Goal: Task Accomplishment & Management: Manage account settings

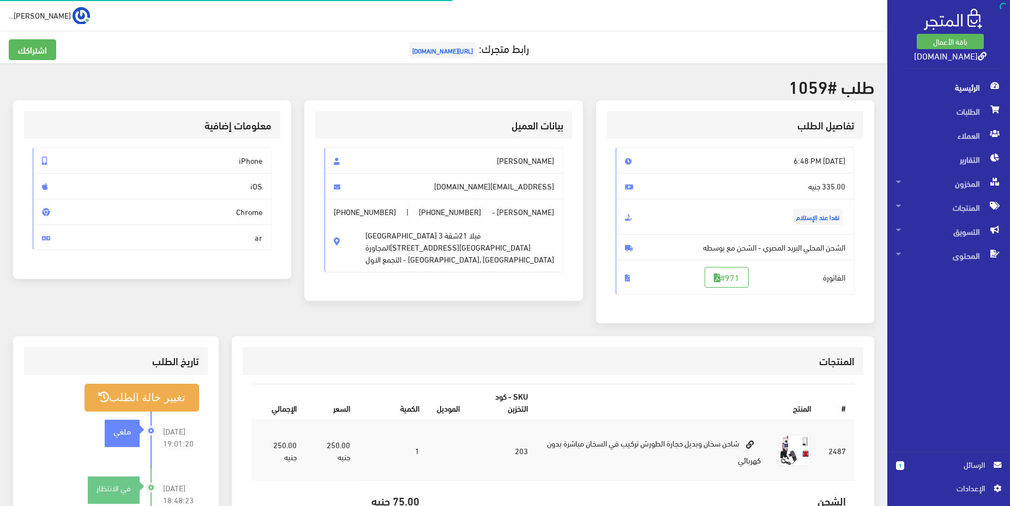
scroll to position [111, 0]
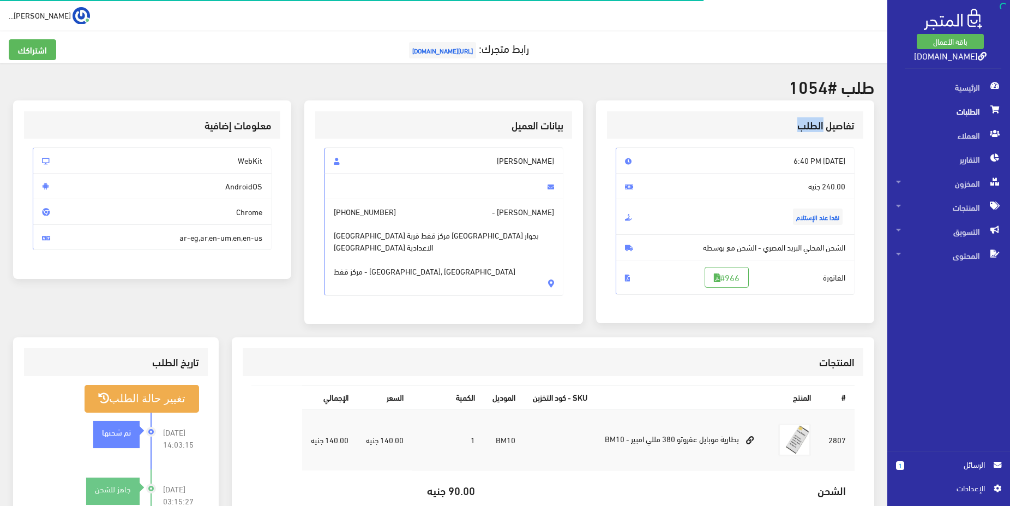
click at [944, 110] on span "الطلبات" at bounding box center [948, 111] width 105 height 24
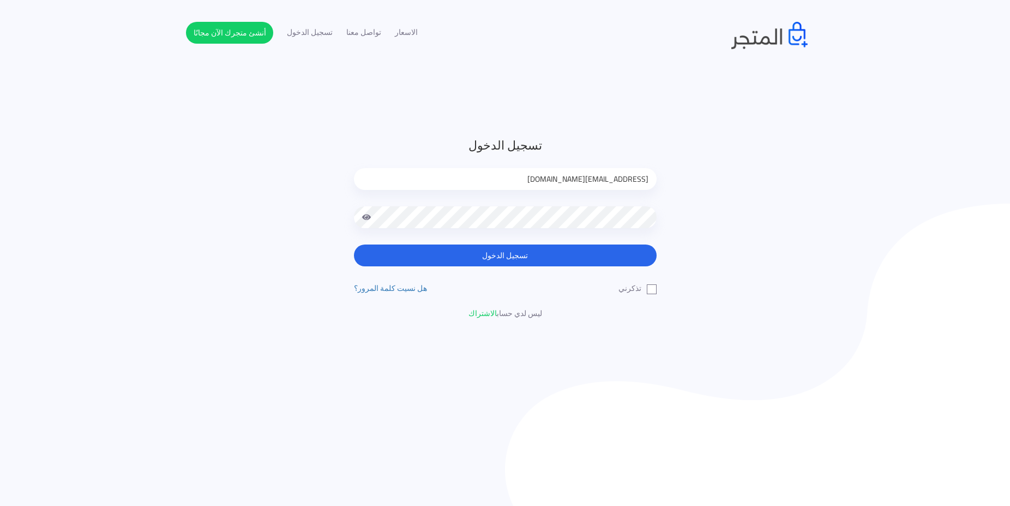
drag, startPoint x: 562, startPoint y: 252, endPoint x: 553, endPoint y: 234, distance: 20.0
click at [561, 252] on button "تسجيل الدخول" at bounding box center [505, 255] width 303 height 22
